Goal: Find specific page/section: Find specific page/section

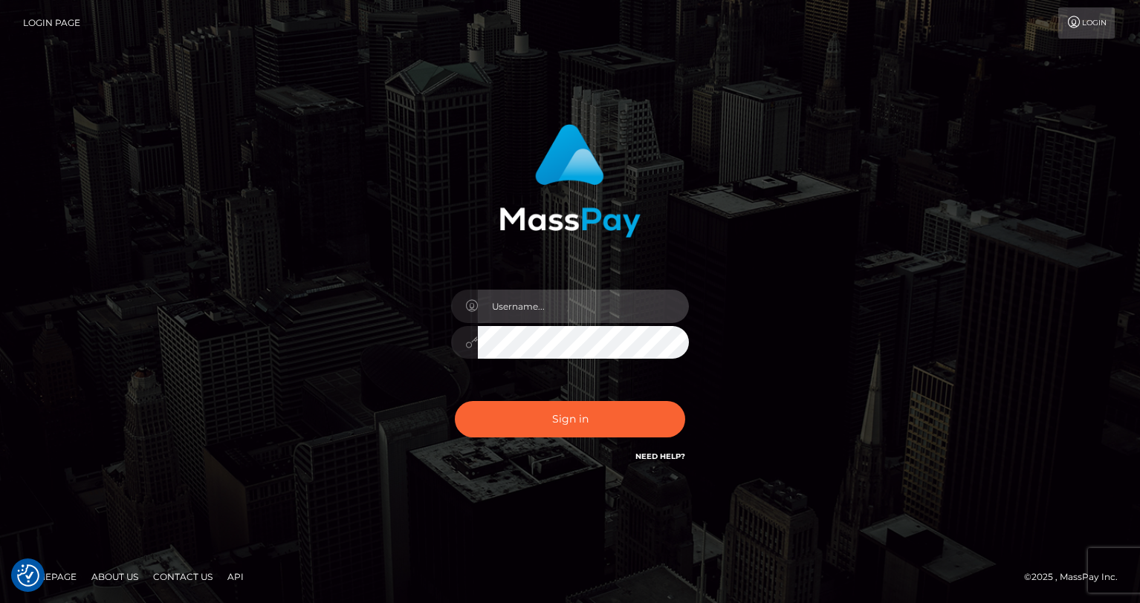
click at [541, 315] on input "text" at bounding box center [583, 306] width 211 height 33
type input "oli.fanvue"
click at [564, 306] on input "text" at bounding box center [583, 306] width 211 height 33
type input "oli.fanvue"
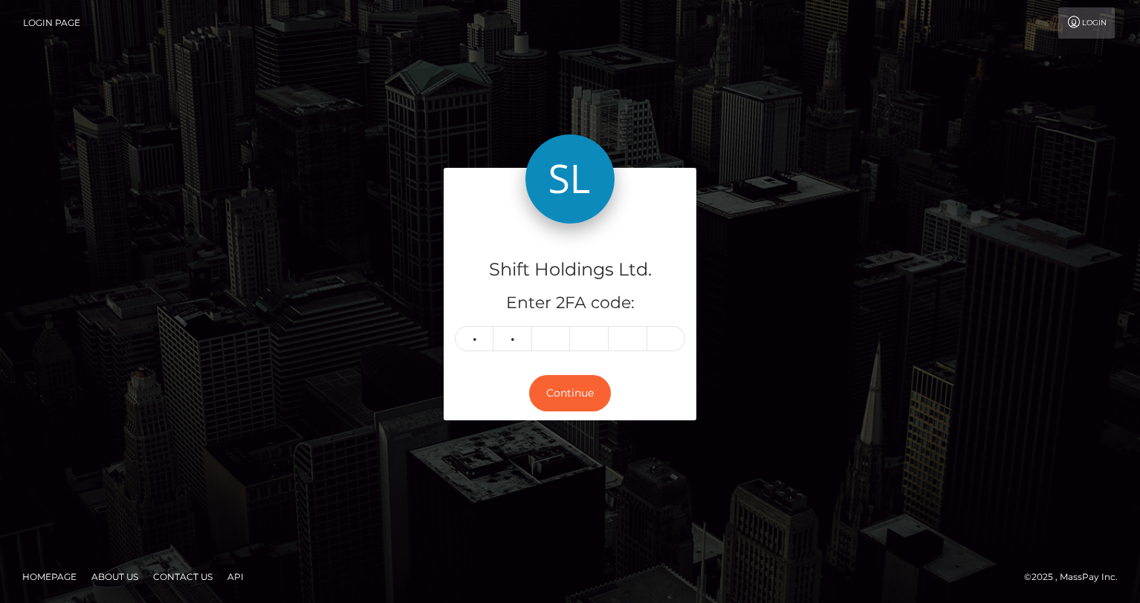
type input "2"
type input "3"
type input "5"
type input "0"
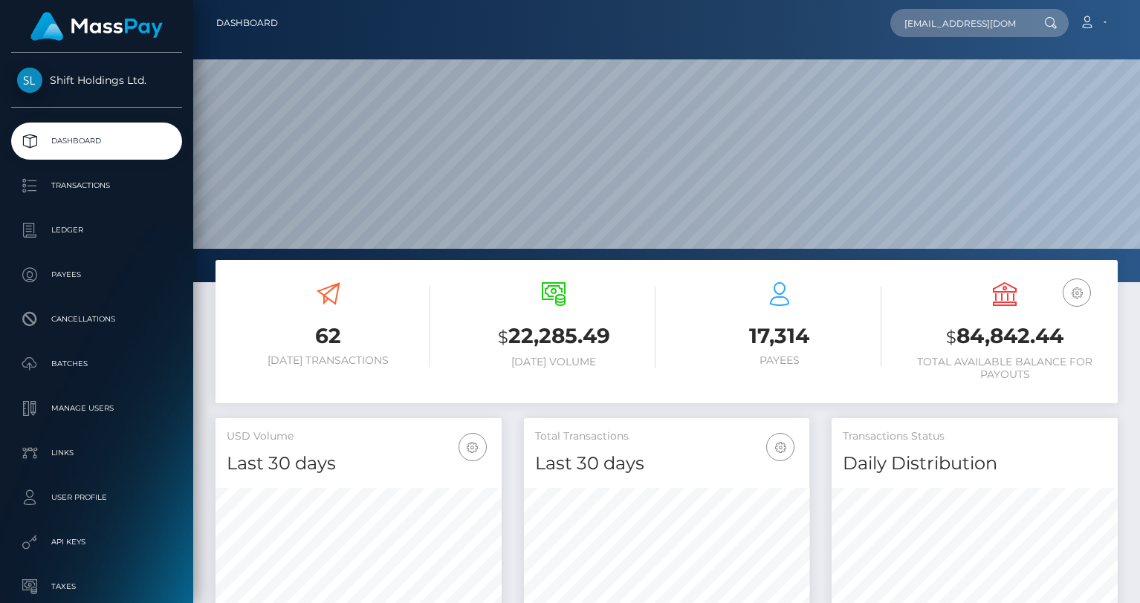
scroll to position [0, 20]
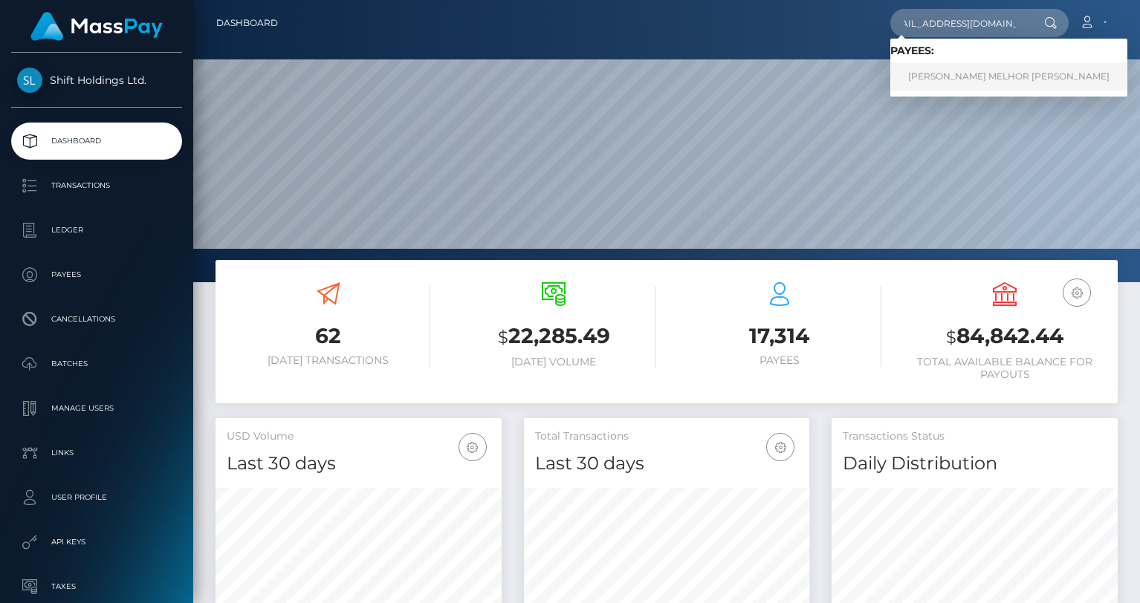
type input "elliehartmodel@gmail.com"
click at [963, 72] on link "LUIZ PAULO MELHOR CARDOSO" at bounding box center [1008, 76] width 237 height 27
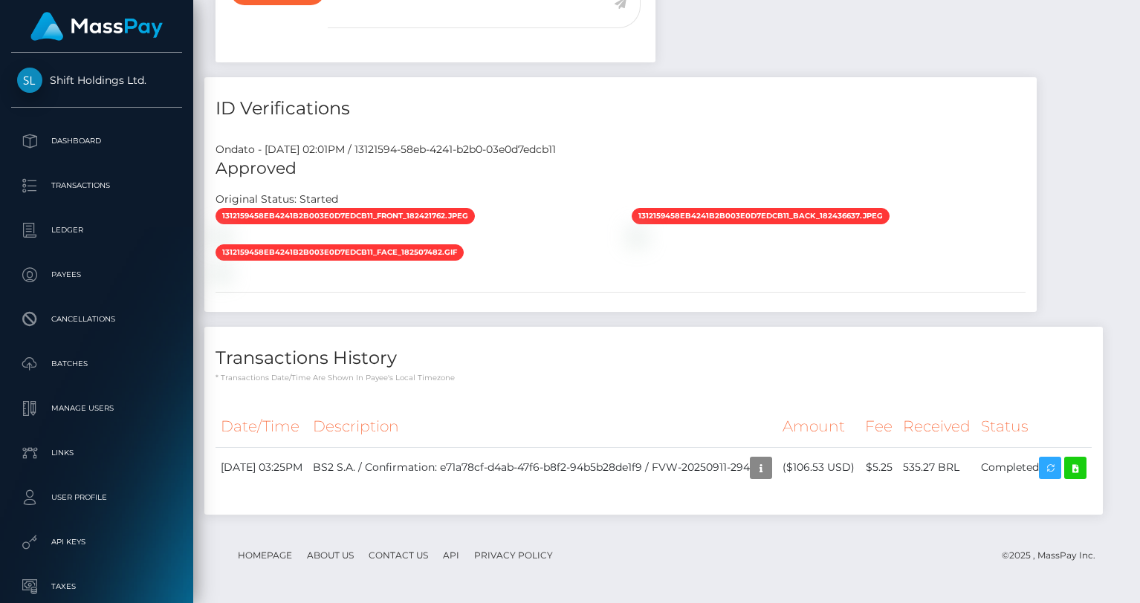
scroll to position [1106, 0]
click at [1066, 472] on icon at bounding box center [1075, 468] width 18 height 19
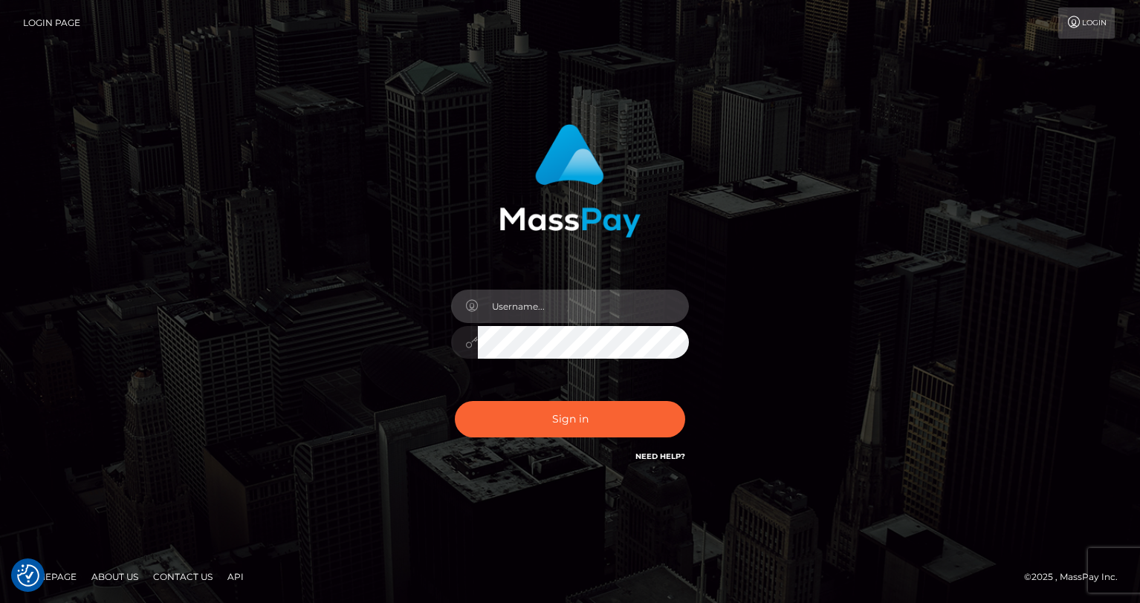
click at [548, 305] on input "text" at bounding box center [583, 306] width 211 height 33
type input "oli.fanvue"
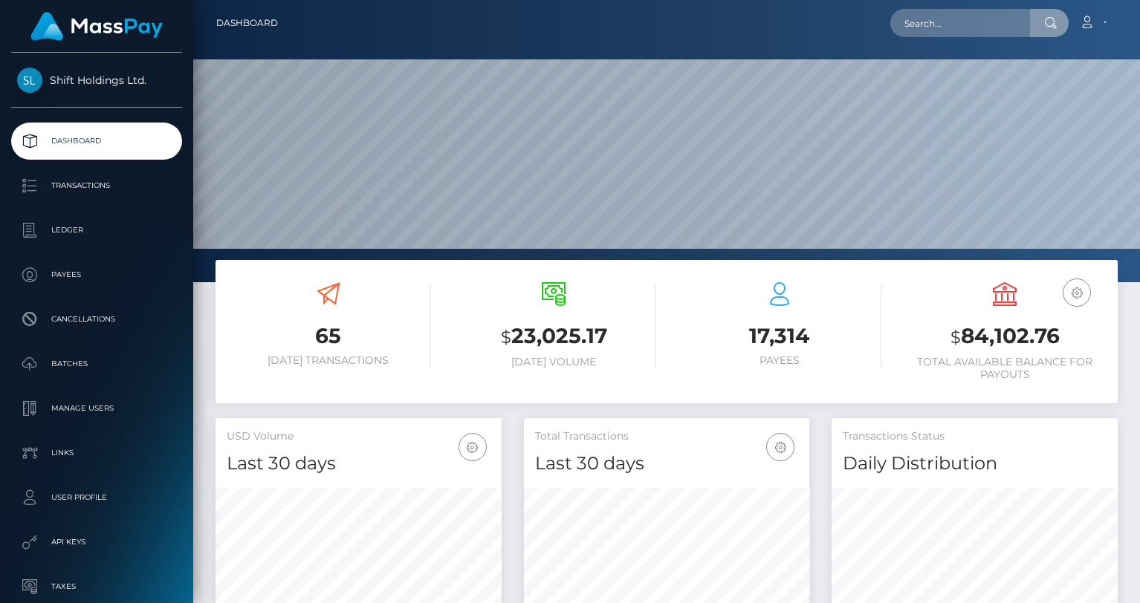
scroll to position [263, 286]
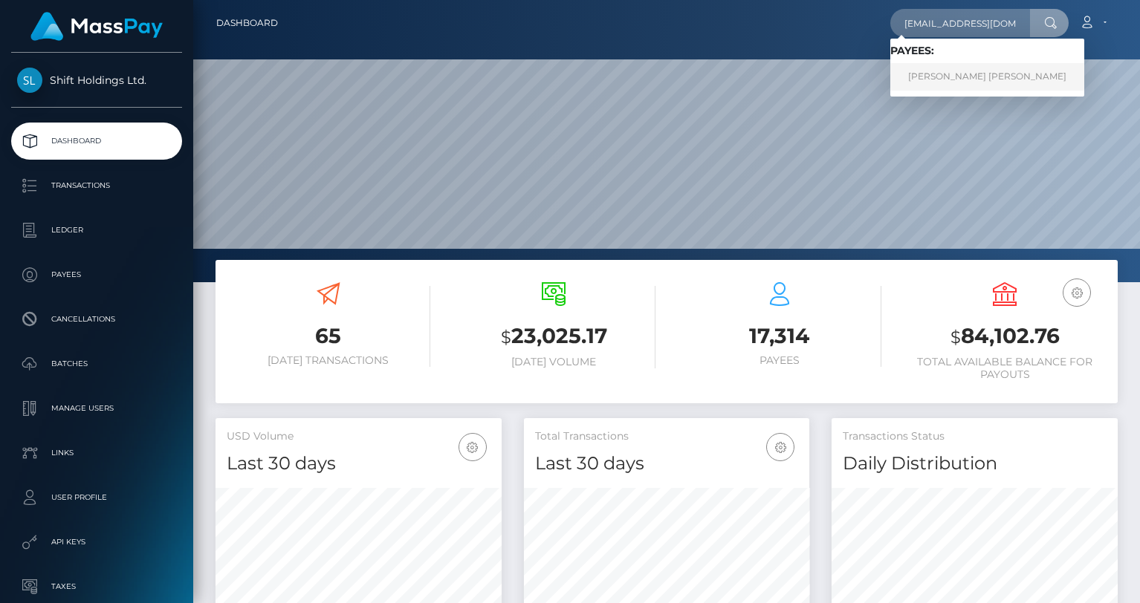
type input "lexgratz@yahoo.com"
click at [947, 70] on link "ALEXIS TAYLOR SMITH" at bounding box center [987, 76] width 194 height 27
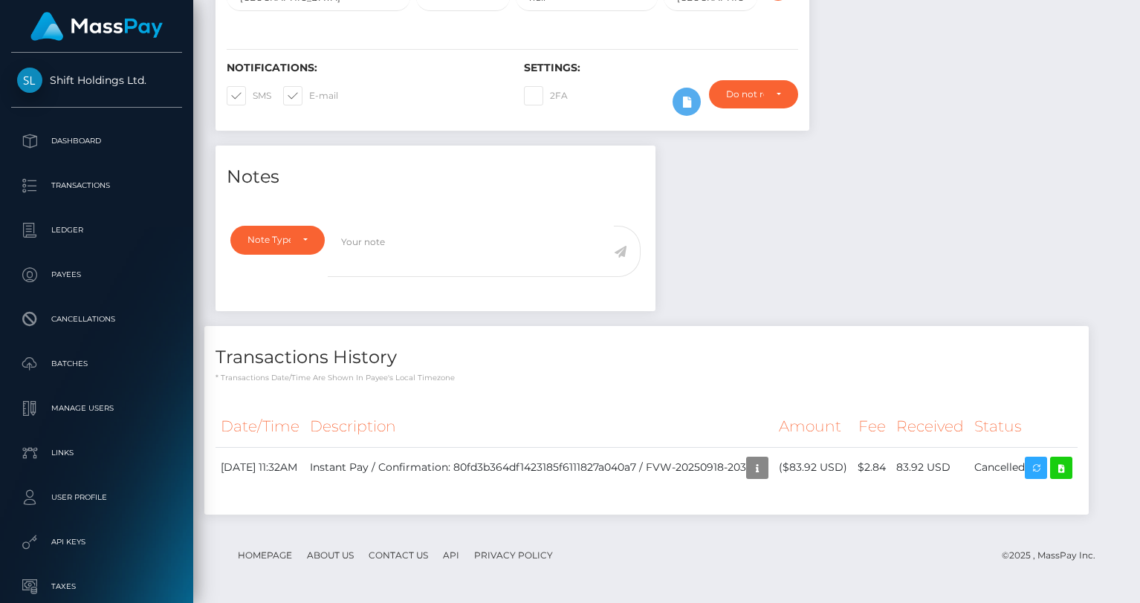
scroll to position [178, 286]
